Goal: Use online tool/utility: Utilize a website feature to perform a specific function

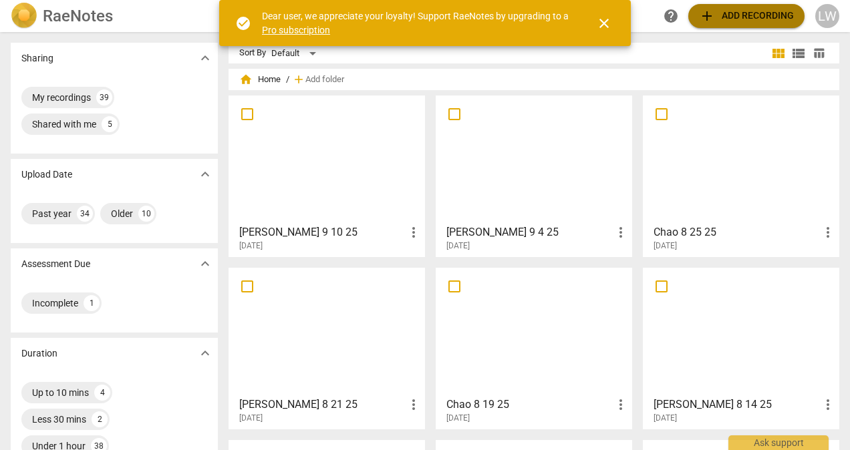
click at [753, 21] on span "add Add recording" at bounding box center [746, 16] width 95 height 16
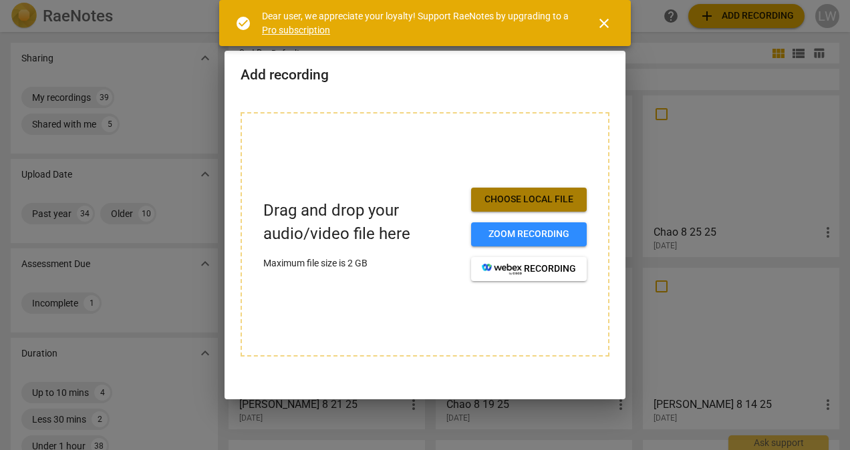
click at [526, 198] on span "Choose local file" at bounding box center [529, 199] width 94 height 13
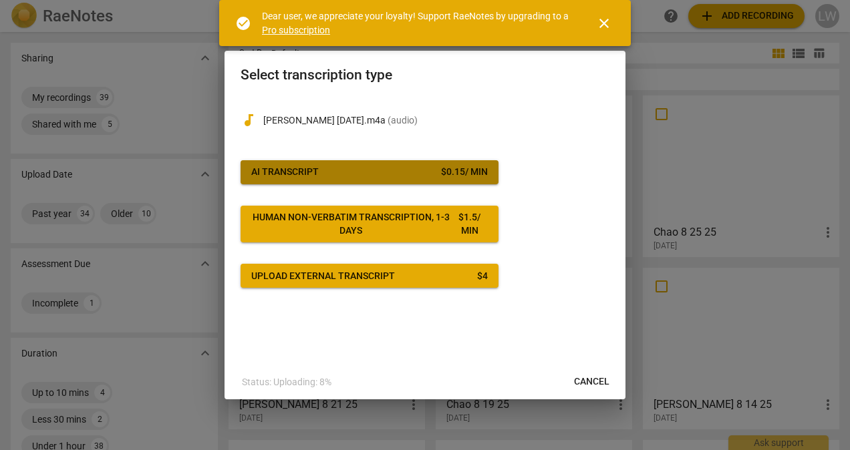
click at [363, 170] on span "AI Transcript $ 0.15 / min" at bounding box center [369, 172] width 236 height 13
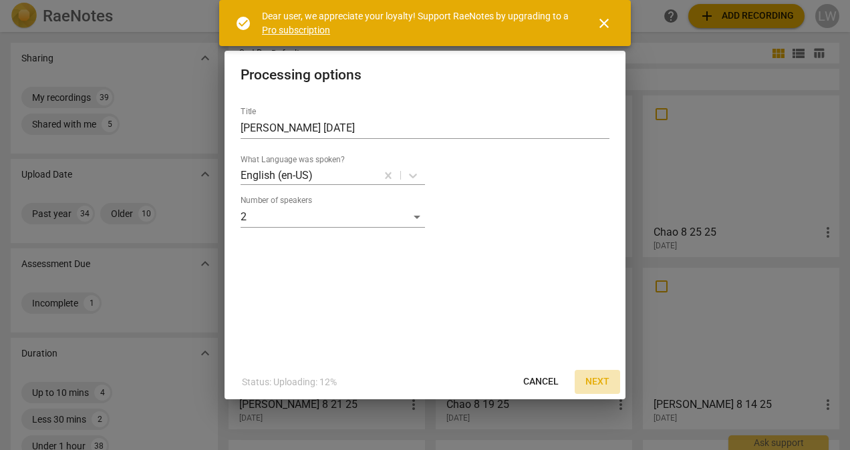
click at [601, 375] on button "Next" at bounding box center [596, 382] width 45 height 24
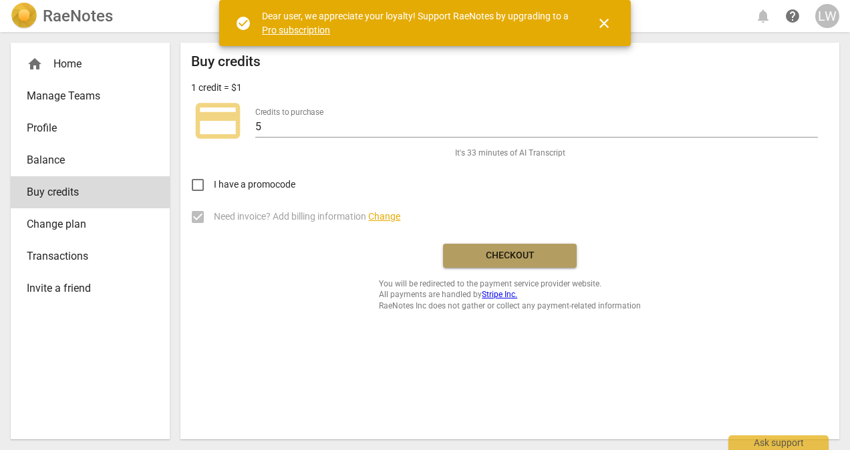
click at [510, 254] on span "Checkout" at bounding box center [510, 255] width 112 height 13
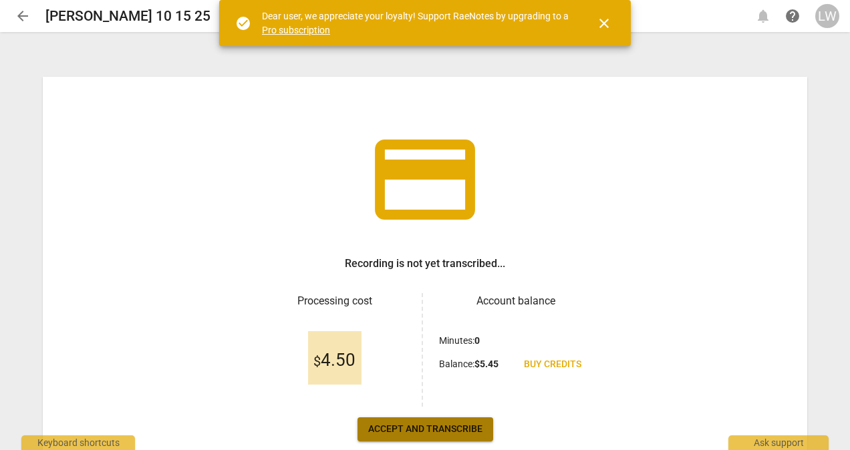
click at [439, 425] on span "Accept and transcribe" at bounding box center [425, 429] width 114 height 13
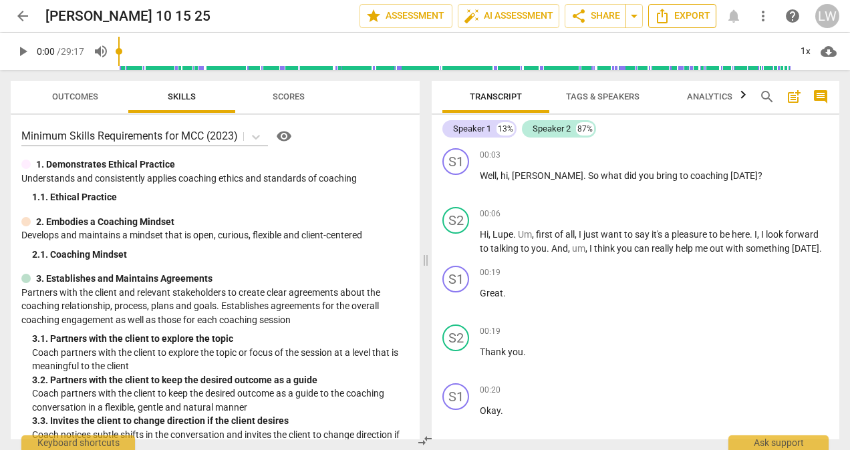
click at [692, 14] on span "Export" at bounding box center [682, 16] width 56 height 16
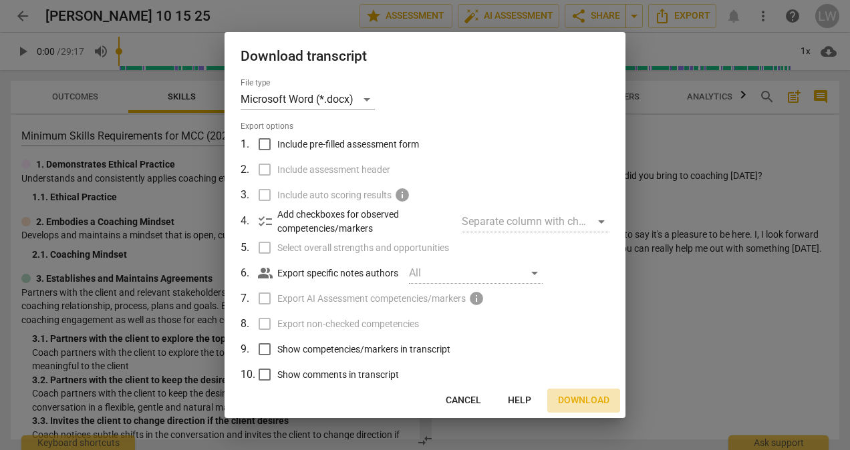
click at [586, 397] on span "Download" at bounding box center [583, 400] width 51 height 13
